Goal: Transaction & Acquisition: Book appointment/travel/reservation

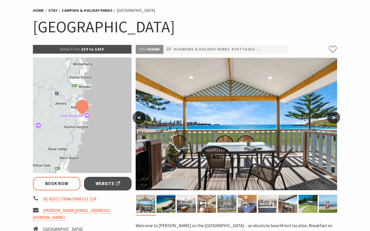
scroll to position [38, 0]
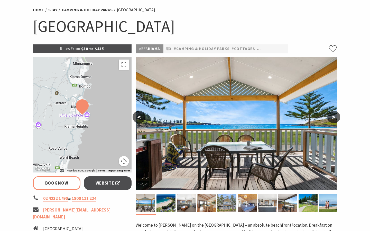
select select "3"
select select "2"
click at [64, 182] on link "Book Now" at bounding box center [56, 183] width 47 height 14
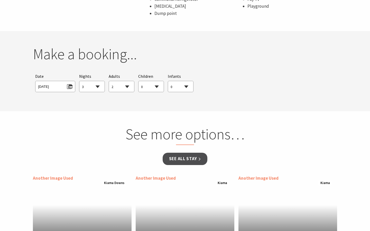
scroll to position [468, 0]
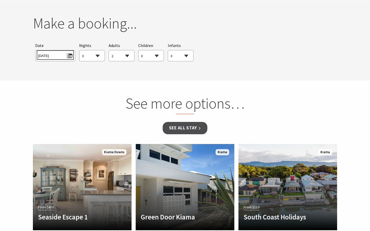
click at [64, 55] on span "Sat 20/09/2025" at bounding box center [55, 55] width 34 height 7
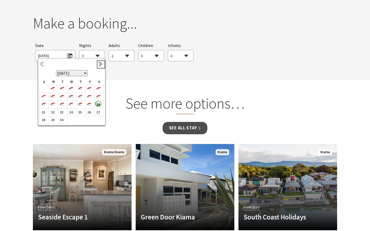
click at [98, 66] on link "Next" at bounding box center [101, 65] width 6 height 6
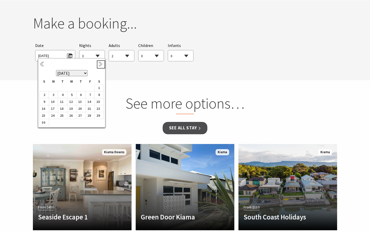
click at [98, 66] on link "Next" at bounding box center [101, 65] width 6 height 6
click at [56, 118] on td "29" at bounding box center [53, 120] width 9 height 8
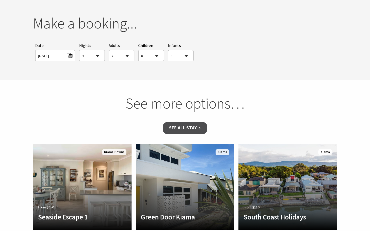
click at [97, 55] on select "1 2 3 4 5 6 7 8 9 10 11 12 13 14 15 16 17 18 19 20 21 22 23 24 25 26 27 28 29 30" at bounding box center [91, 55] width 25 height 11
select select "5"
click at [124, 56] on select "0 1 2 3 4 5 6 7 8 9 10 11 12 13 14 15 16 17 18 19 20 21 22 23 24 25 26 27 28 29…" at bounding box center [121, 55] width 25 height 11
select select "5"
click at [181, 123] on link "See all Stay" at bounding box center [184, 128] width 45 height 12
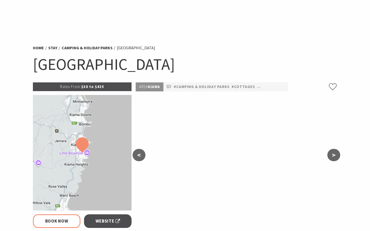
select select "5"
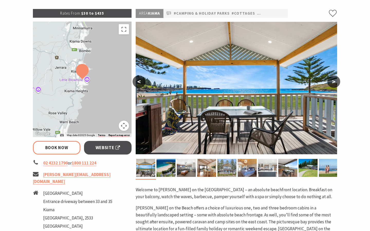
scroll to position [69, 0]
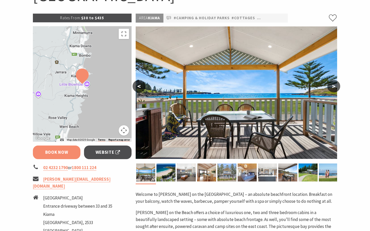
click at [63, 156] on link "Book Now" at bounding box center [56, 153] width 47 height 14
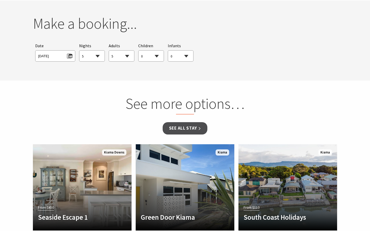
scroll to position [468, 0]
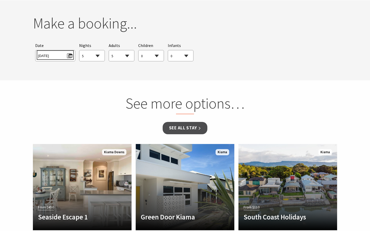
click at [69, 55] on span "Mon 29/12/2025" at bounding box center [55, 55] width 34 height 7
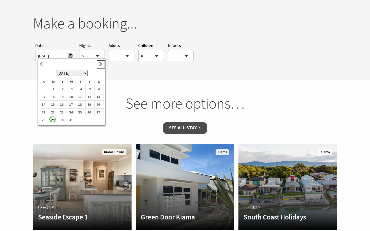
click at [100, 64] on link "Next" at bounding box center [101, 65] width 6 height 6
click at [43, 62] on link "Previous" at bounding box center [43, 65] width 6 height 6
click at [54, 119] on b "29" at bounding box center [52, 120] width 7 height 7
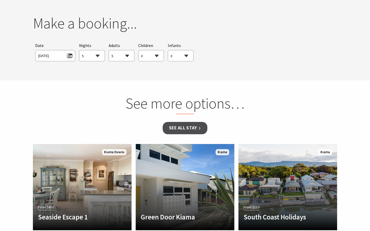
click at [150, 59] on select "0 1 2 3 4 5 6 7 8 9 10 11 12 13 14 15 16 17 18 19 20 21 22 23 24 25 26 27 28 29…" at bounding box center [150, 55] width 25 height 11
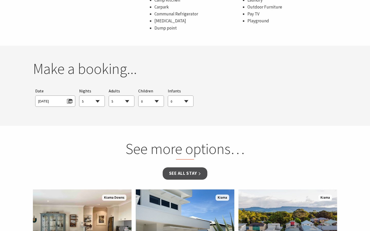
scroll to position [403, 0]
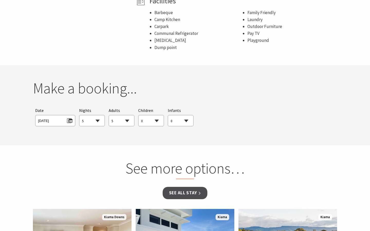
click at [98, 119] on select "1 2 3 4 5 6 7 8 9 10 11 12 13 14 15 16 17 18 19 20 21 22 23 24 25 26 27 28 29 30" at bounding box center [91, 120] width 25 height 11
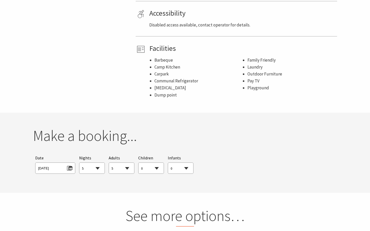
scroll to position [351, 0]
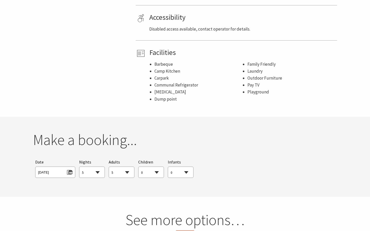
click at [160, 63] on li "Barbeque" at bounding box center [198, 64] width 88 height 7
click at [159, 83] on li "Communal Refrigerator" at bounding box center [198, 85] width 88 height 7
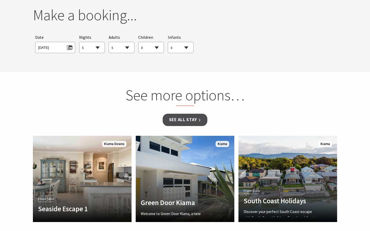
scroll to position [383, 0]
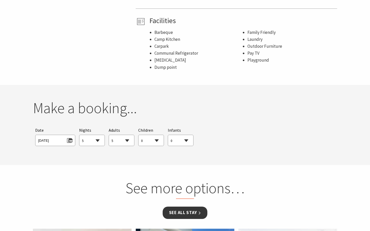
click at [176, 213] on link "See all Stay" at bounding box center [184, 213] width 45 height 12
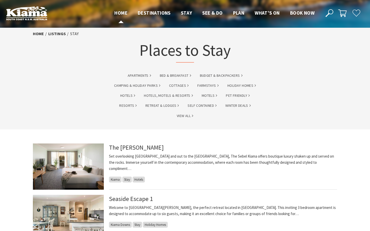
click at [120, 12] on span "Home" at bounding box center [120, 13] width 13 height 6
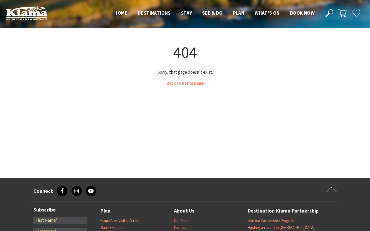
click at [32, 8] on img at bounding box center [26, 13] width 41 height 14
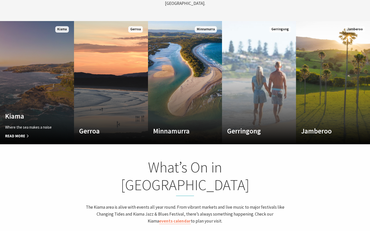
scroll to position [84, 366]
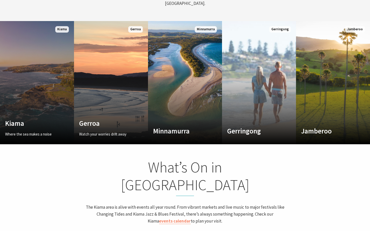
click at [44, 99] on link "Custom Image Used Kiama Where the sea makes a noise Read More Kiama" at bounding box center [37, 82] width 74 height 123
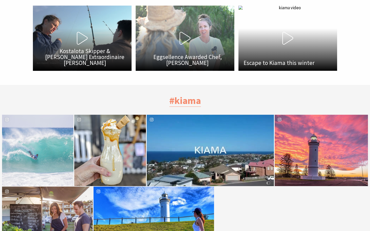
scroll to position [1724, 0]
